Goal: Obtain resource: Download file/media

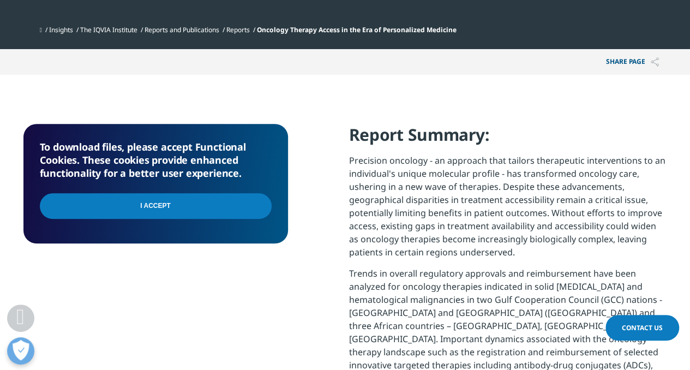
scroll to position [491, 0]
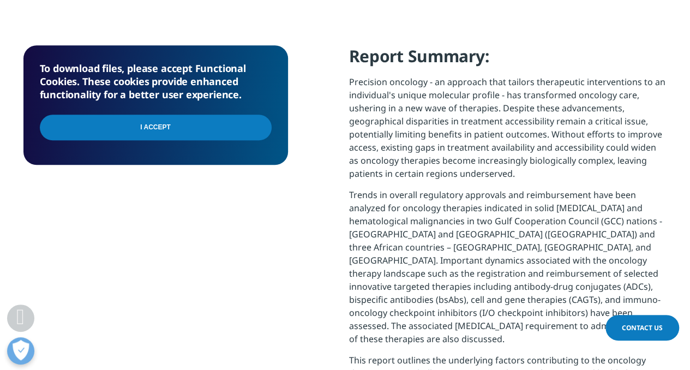
click at [149, 125] on input "I Accept" at bounding box center [156, 127] width 232 height 26
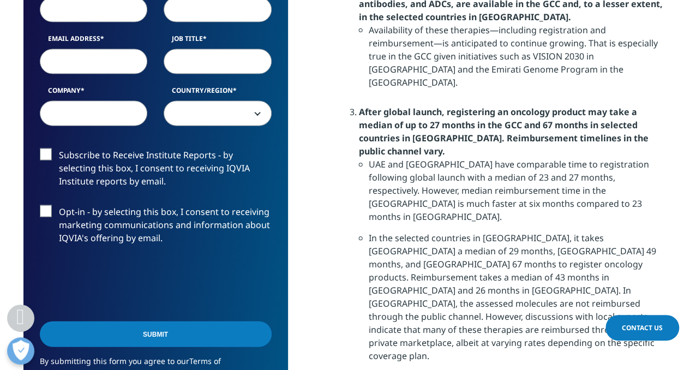
scroll to position [1036, 0]
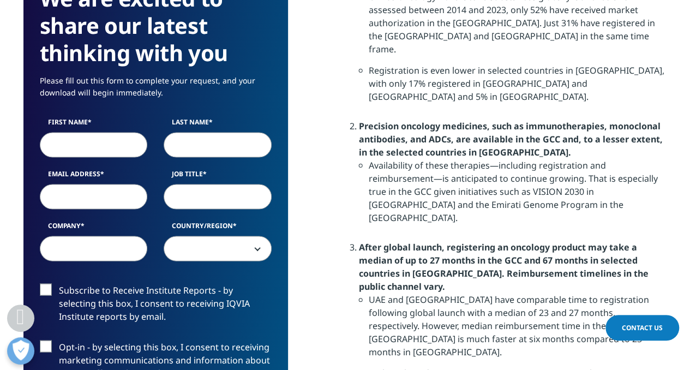
click at [116, 148] on input "First Name" at bounding box center [94, 144] width 108 height 25
type input "Kirstie"
type input "[PERSON_NAME]"
type input "[EMAIL_ADDRESS][PERSON_NAME][PERSON_NAME][DOMAIN_NAME]"
type input "NA"
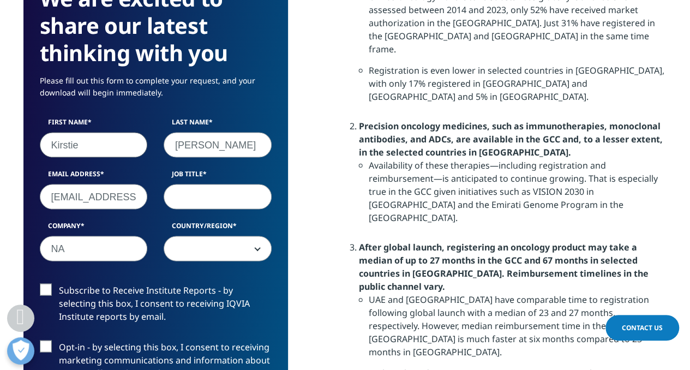
select select "Switzerland"
click at [131, 198] on input "[EMAIL_ADDRESS][PERSON_NAME][PERSON_NAME][DOMAIN_NAME]" at bounding box center [94, 196] width 108 height 25
click at [229, 200] on input "Job Title" at bounding box center [218, 196] width 108 height 25
type input "senior Clinical Operatios Lead"
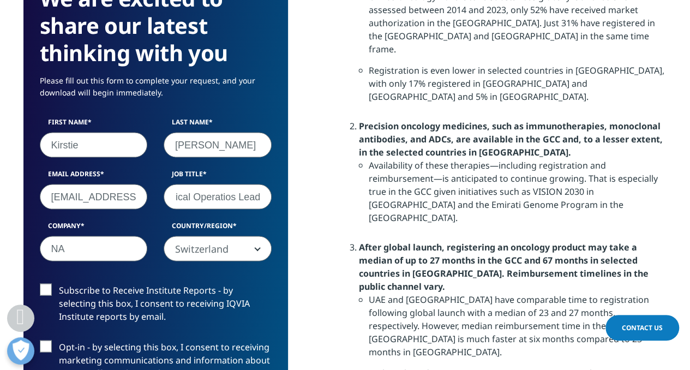
scroll to position [0, 0]
drag, startPoint x: 95, startPoint y: 250, endPoint x: 5, endPoint y: 251, distance: 90.0
click at [16, 250] on section "We are excited to share our latest thinking with you Please fill out this form …" at bounding box center [345, 81] width 690 height 1260
type input "Roche"
click at [48, 287] on label "Subscribe to Receive Institute Reports - by selecting this box, I consent to re…" at bounding box center [156, 305] width 232 height 45
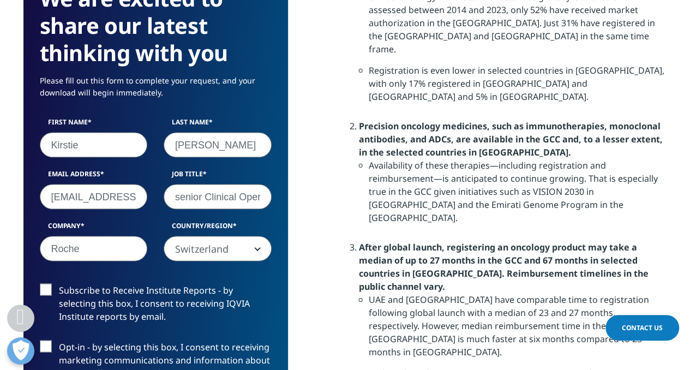
click at [59, 283] on input "Subscribe to Receive Institute Reports - by selecting this box, I consent to re…" at bounding box center [59, 283] width 0 height 0
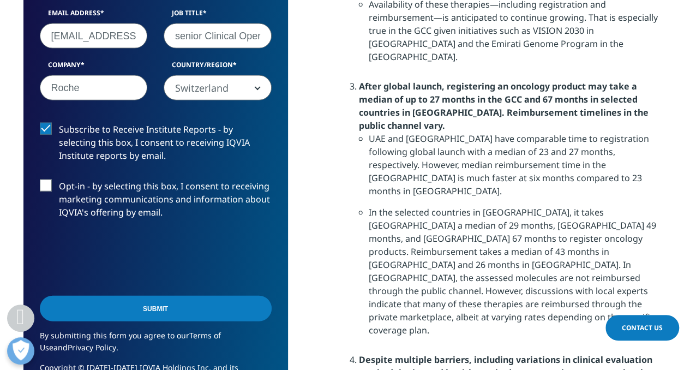
scroll to position [1254, 0]
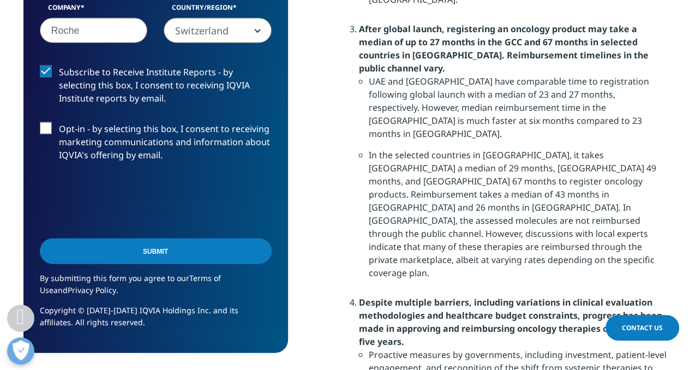
click at [150, 250] on input "Submit" at bounding box center [156, 251] width 232 height 26
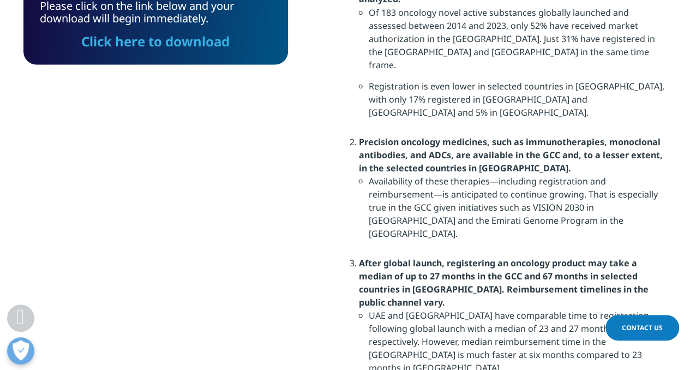
scroll to position [80, 264]
click at [165, 40] on link "Click here to download" at bounding box center [155, 41] width 148 height 18
